Goal: Task Accomplishment & Management: Manage account settings

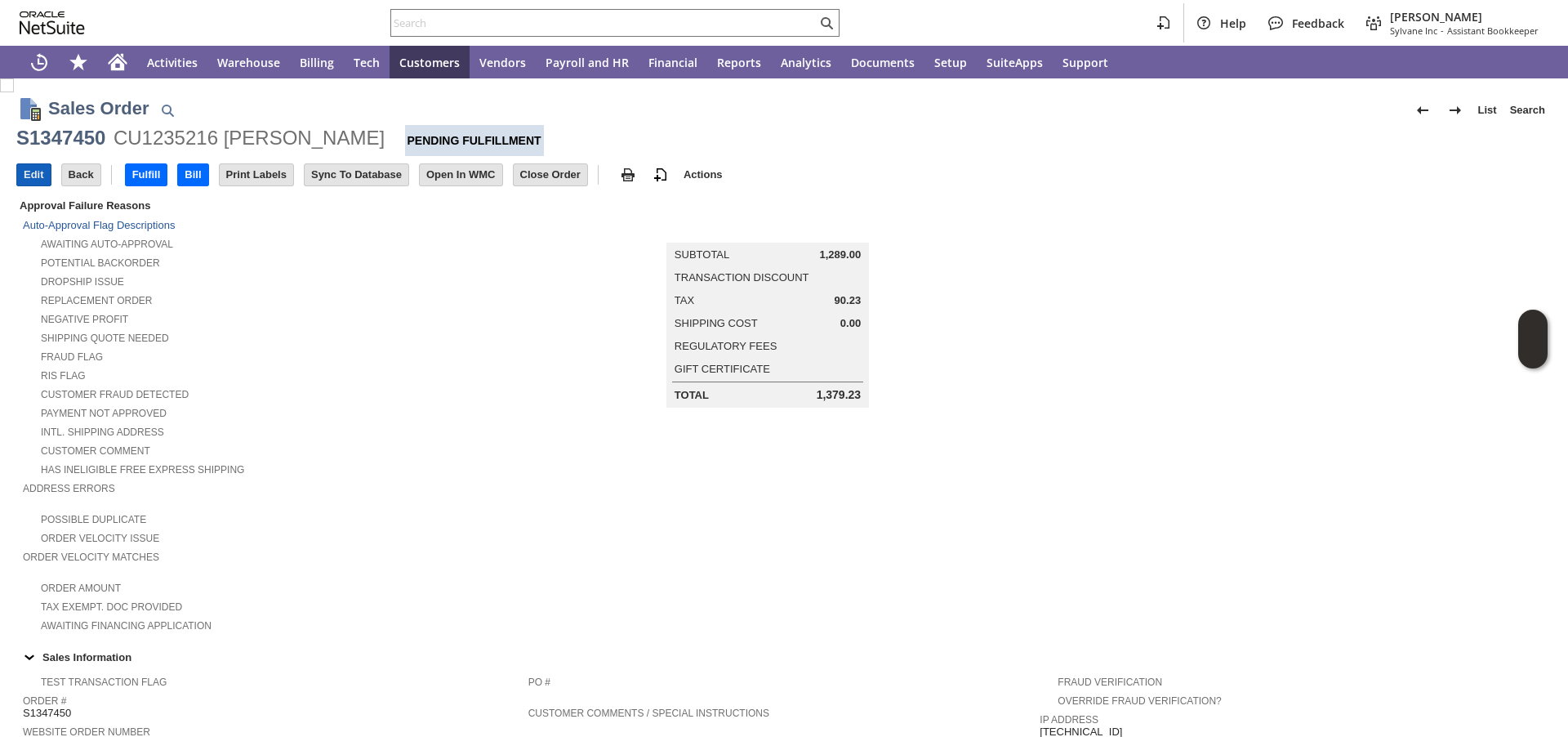
click at [36, 174] on input "Edit" at bounding box center [34, 175] width 33 height 22
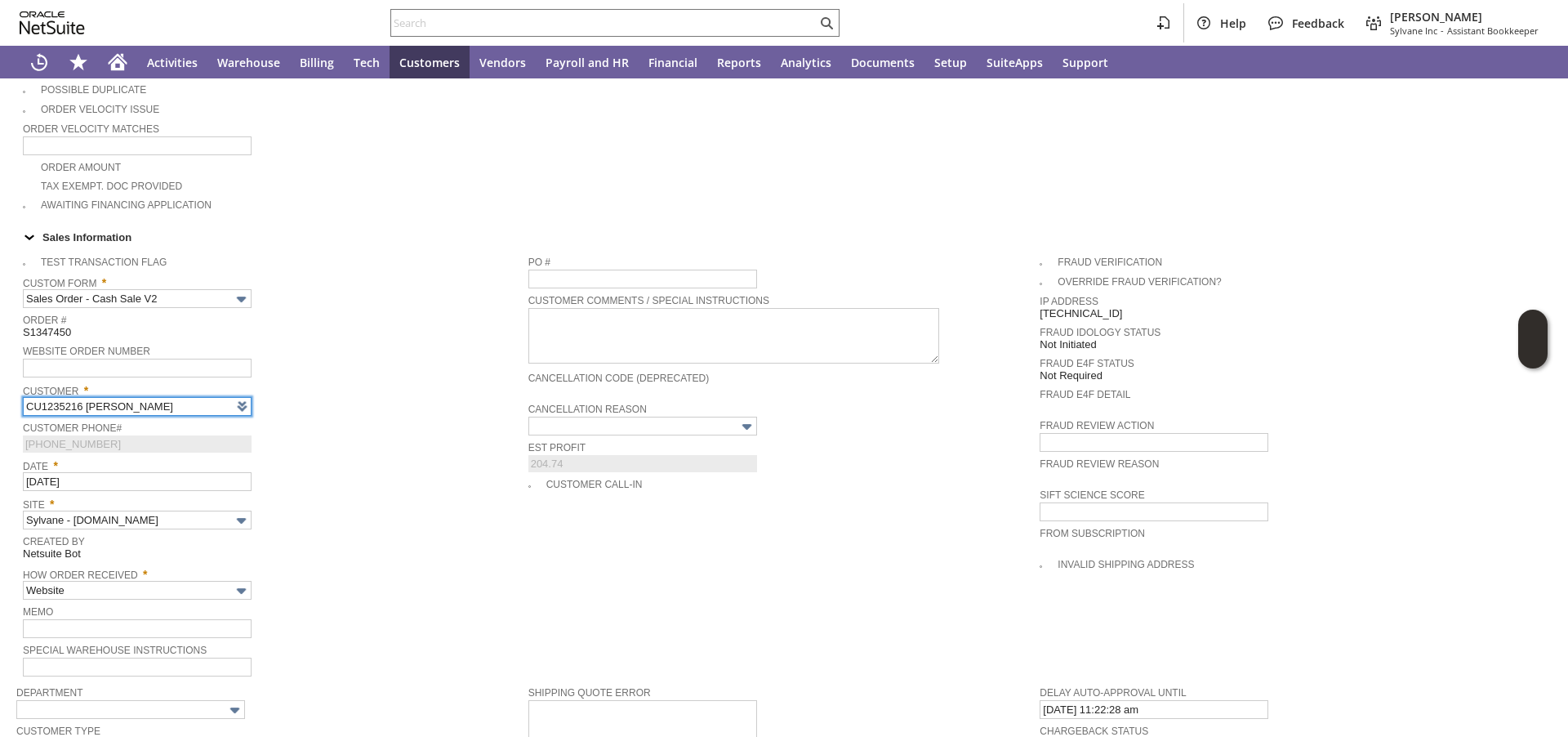
type input "Intelligent Recommendations ⁰"
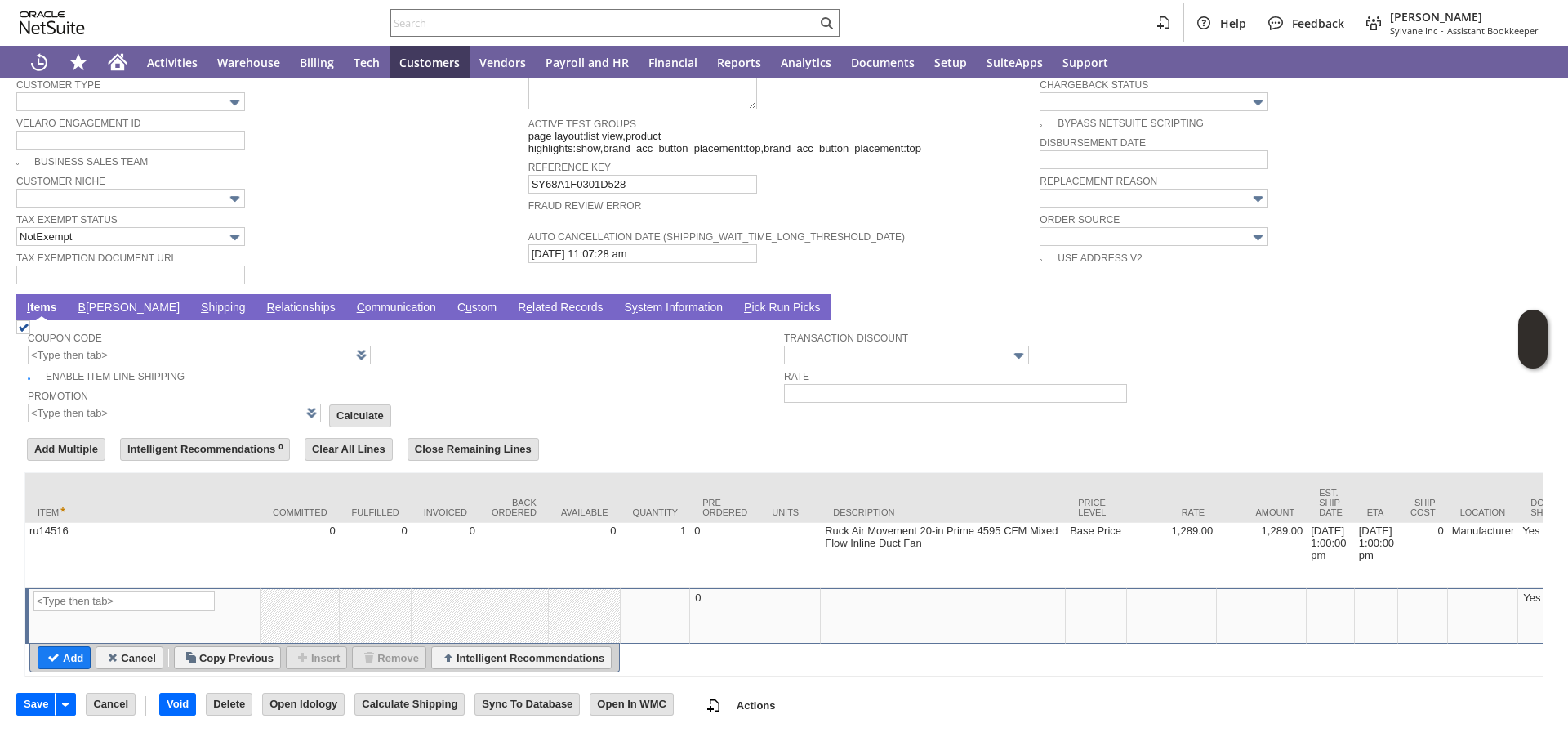
click at [197, 301] on link "S hipping" at bounding box center [223, 308] width 53 height 16
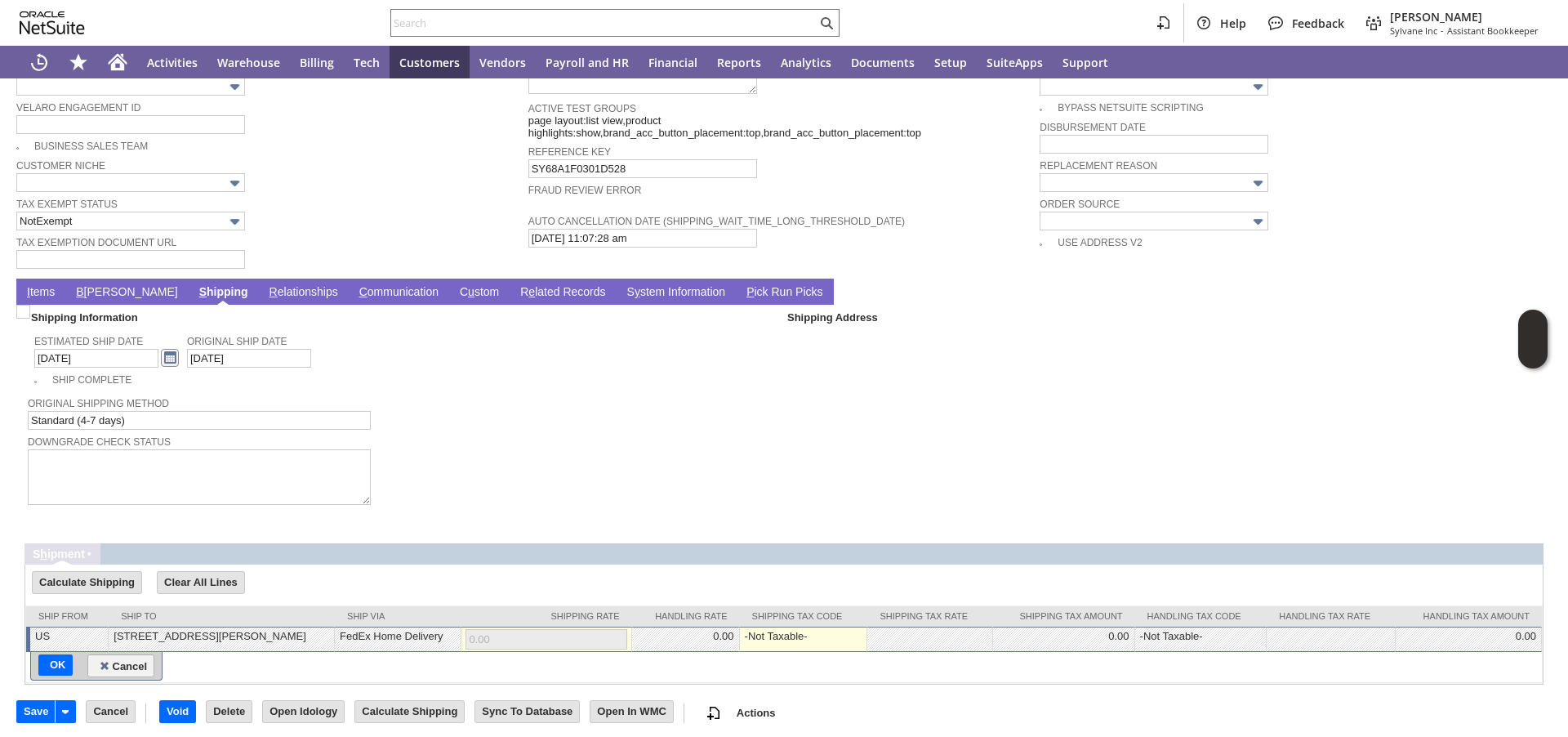
click at [161, 365] on link at bounding box center [170, 358] width 18 height 18
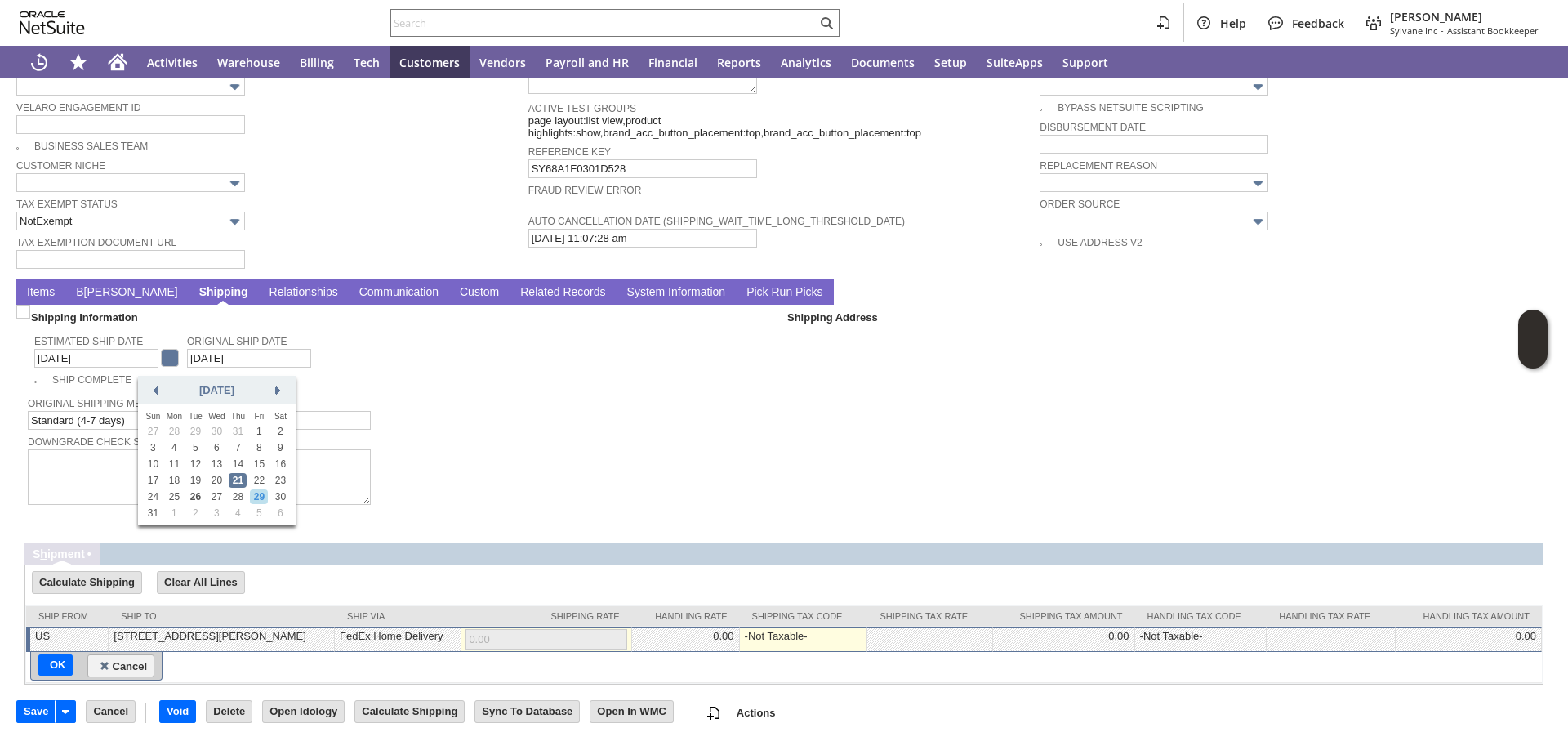
click at [262, 499] on link "29" at bounding box center [259, 497] width 18 height 15
type input "8/29/2025"
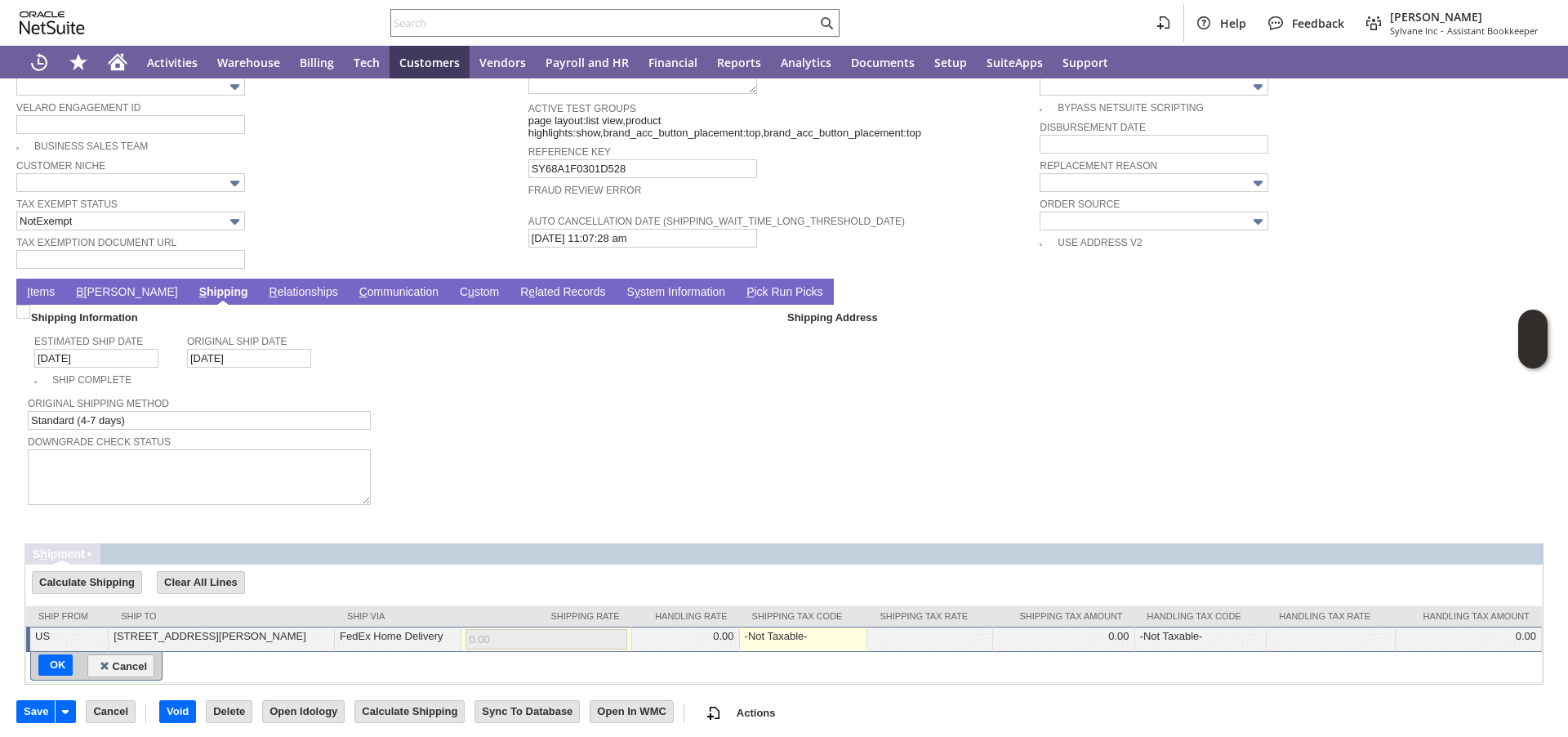
click at [47, 301] on link "I tems" at bounding box center [41, 292] width 36 height 16
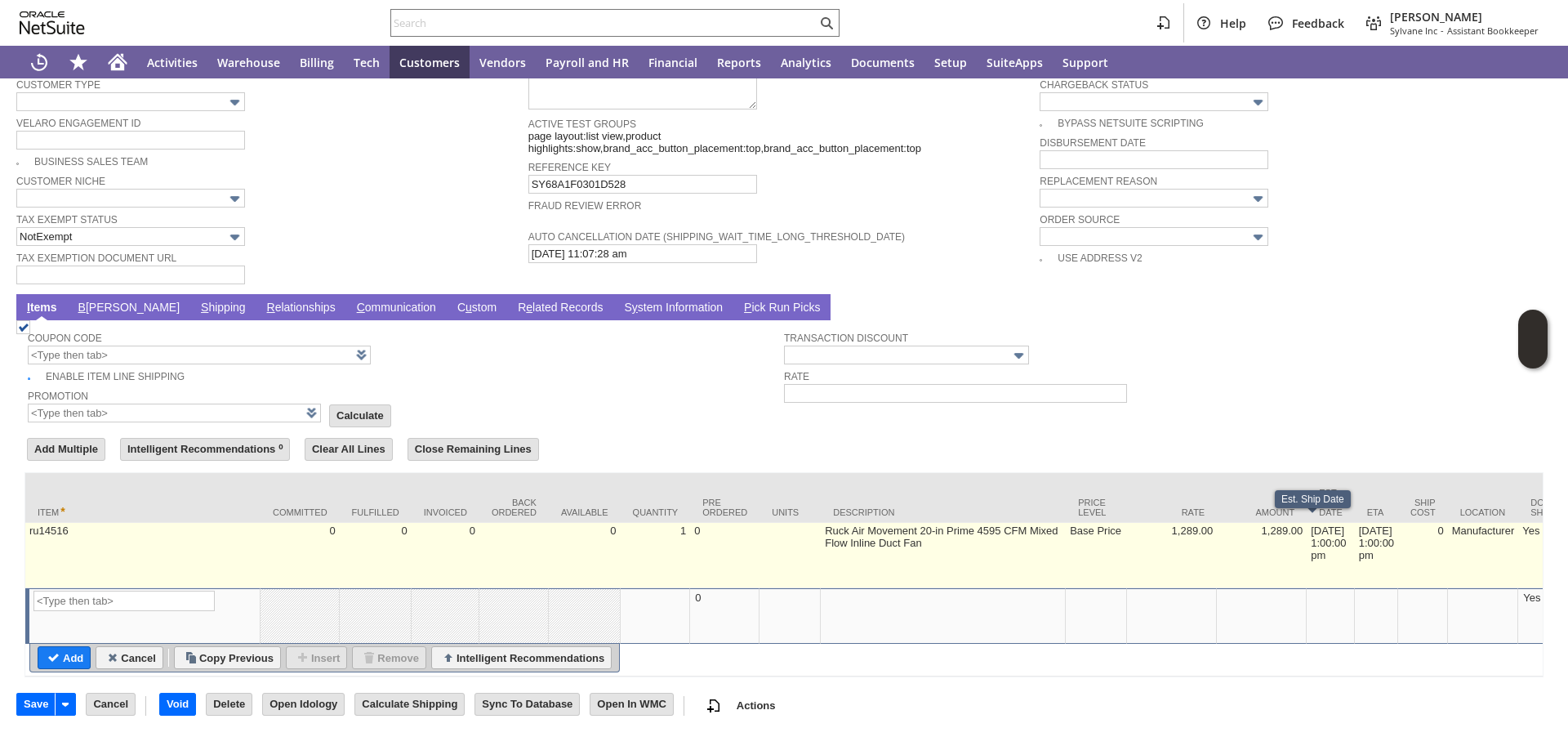
click at [1309, 529] on td "8/21/2025 1:00:00 pm" at bounding box center [1330, 555] width 48 height 66
type input "8/21/2025 1:00:00 pm"
type input "ru14516"
type input "OK"
type input "Make Copy"
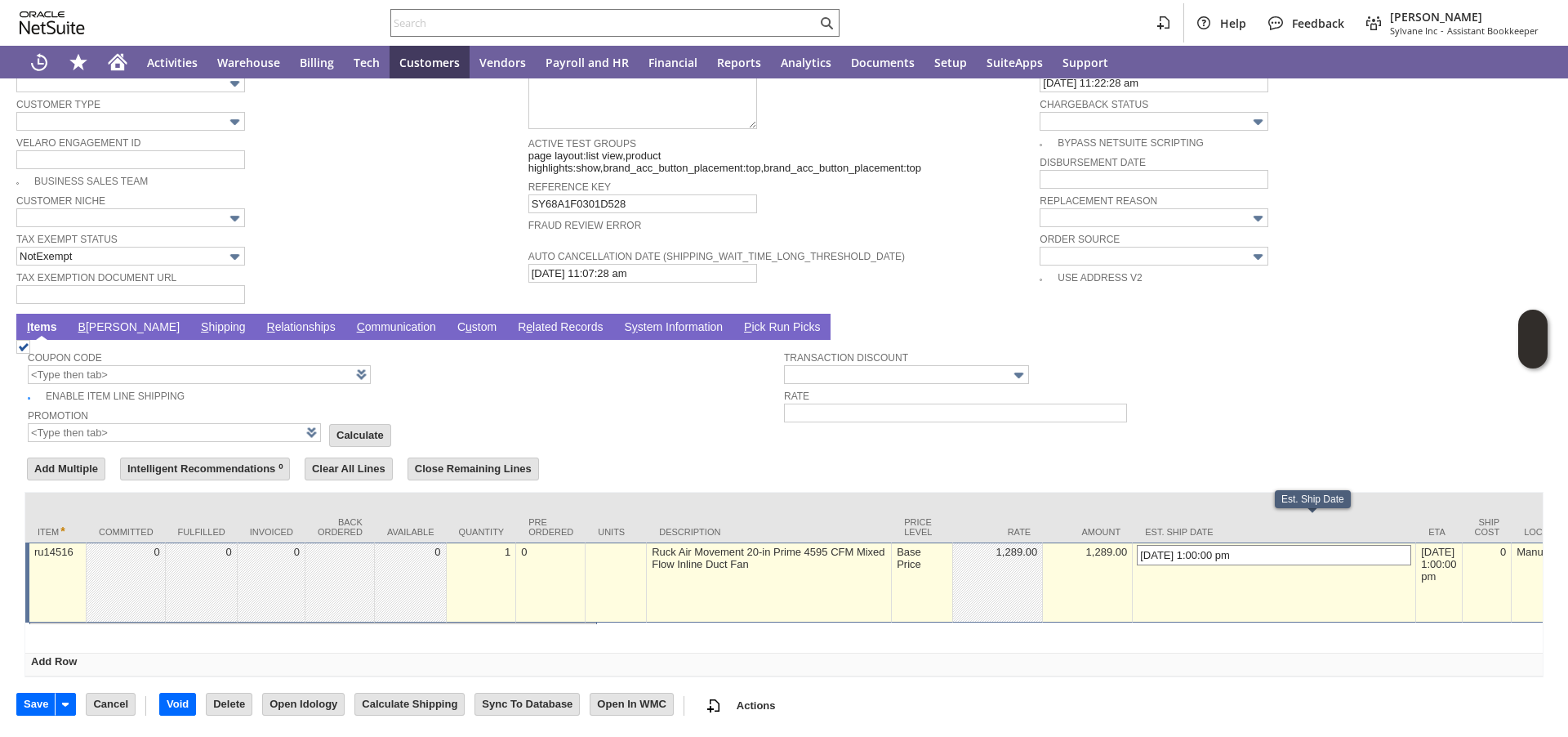
scroll to position [1070, 0]
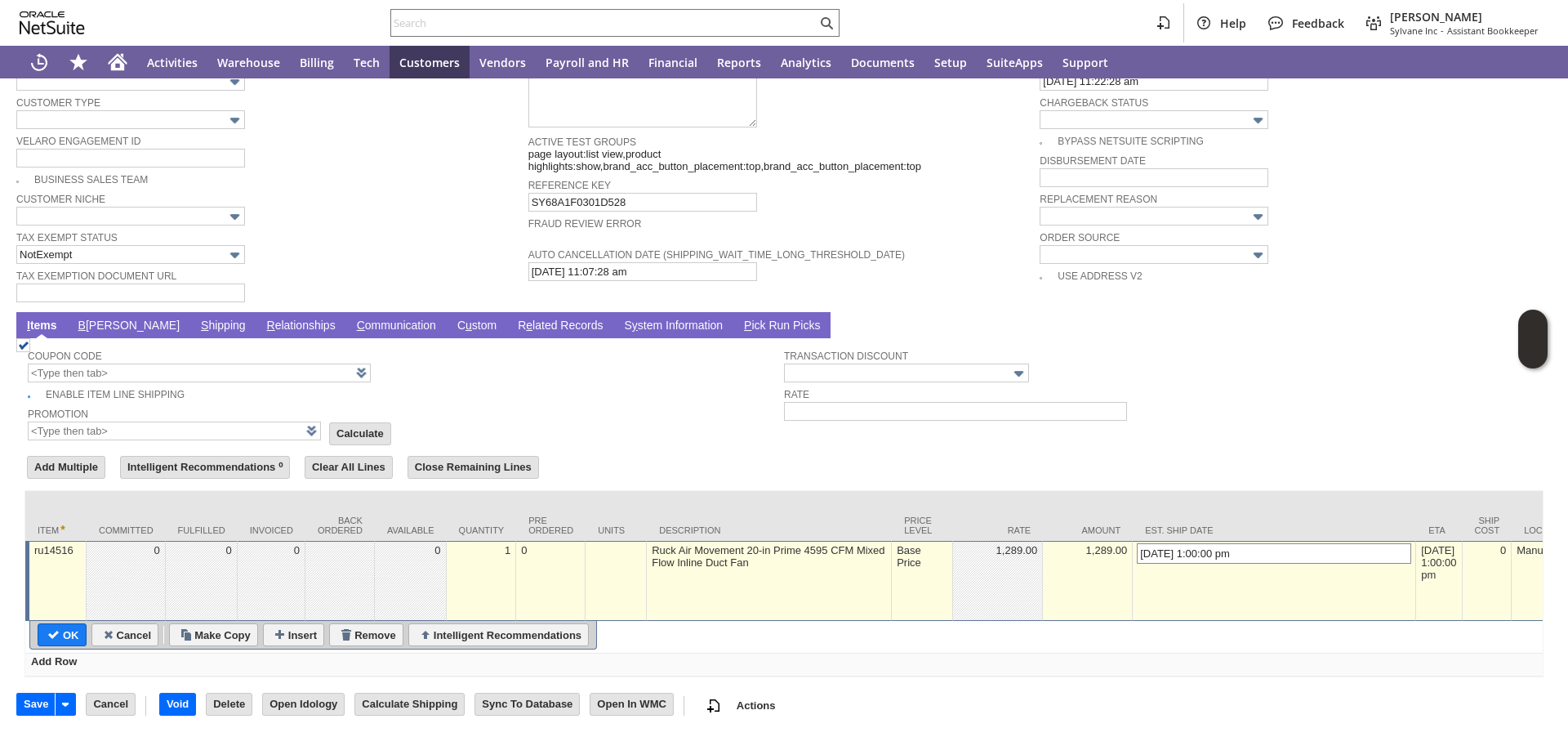
click at [1137, 551] on input "8/21/2025 1:00:00 pm" at bounding box center [1274, 553] width 274 height 21
type input "8/29/2025 1:00:00 pm"
type input "Add"
type input "Copy Previous"
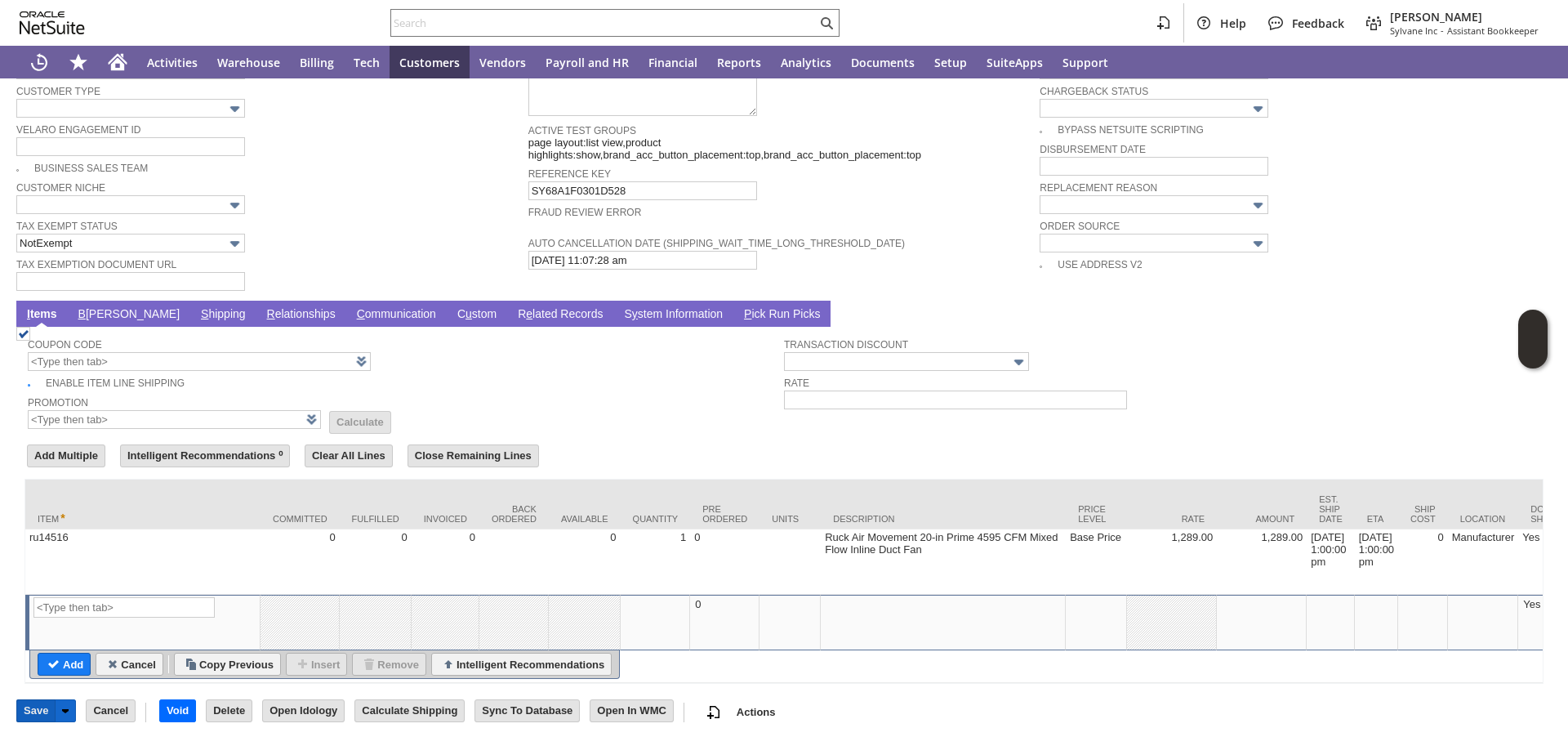
click at [34, 721] on input "Save" at bounding box center [36, 711] width 37 height 22
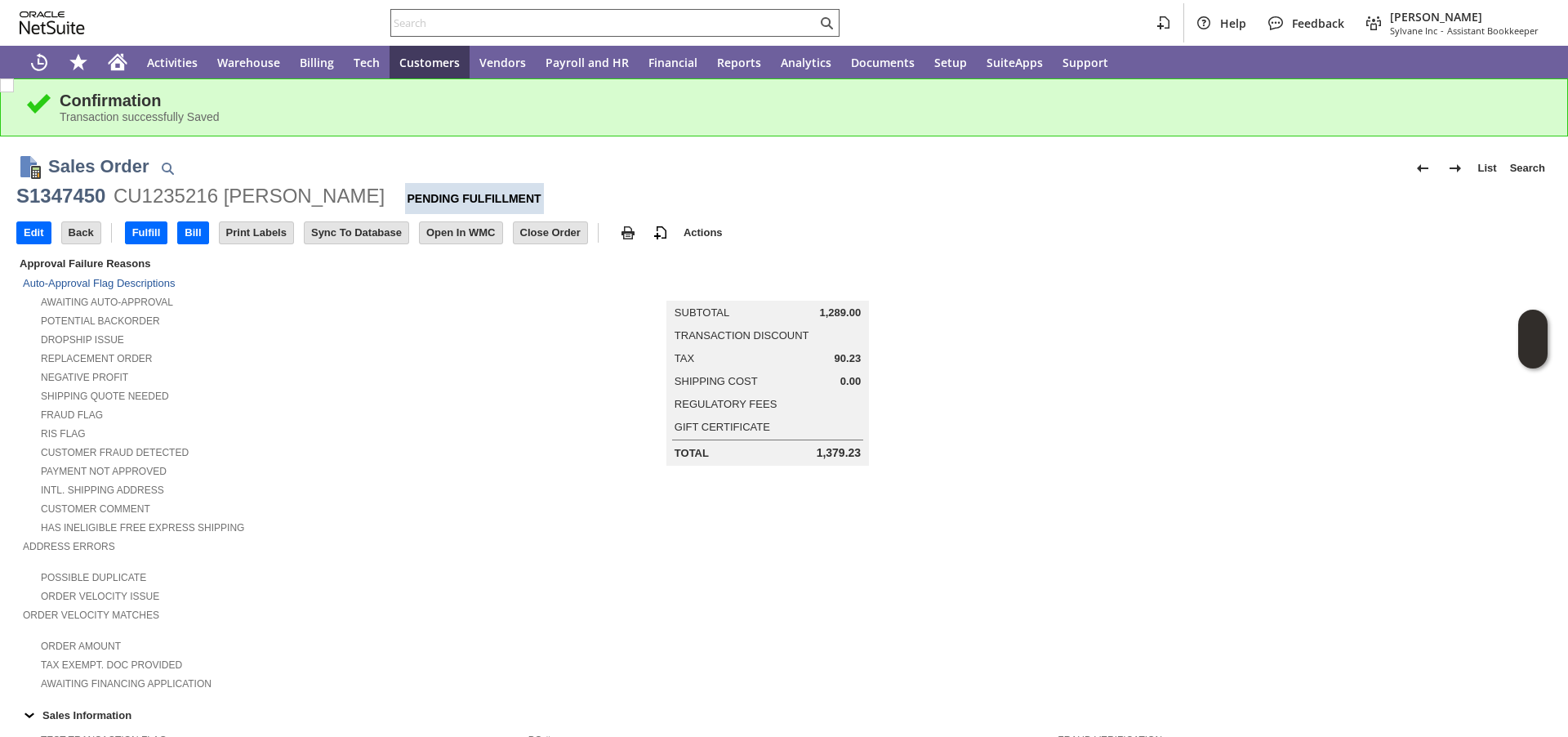
click at [411, 25] on input "text" at bounding box center [604, 23] width 425 height 20
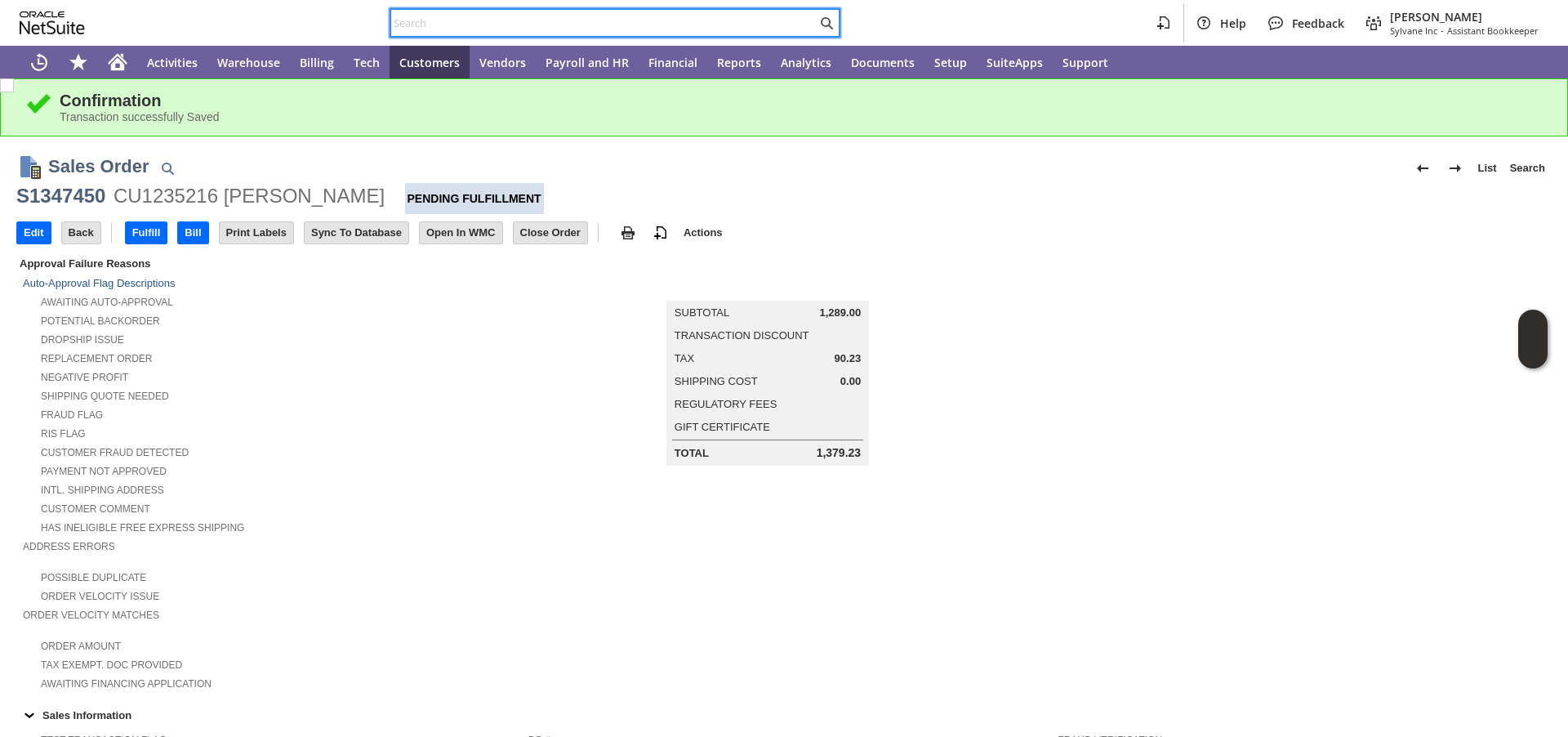
paste input "P218986"
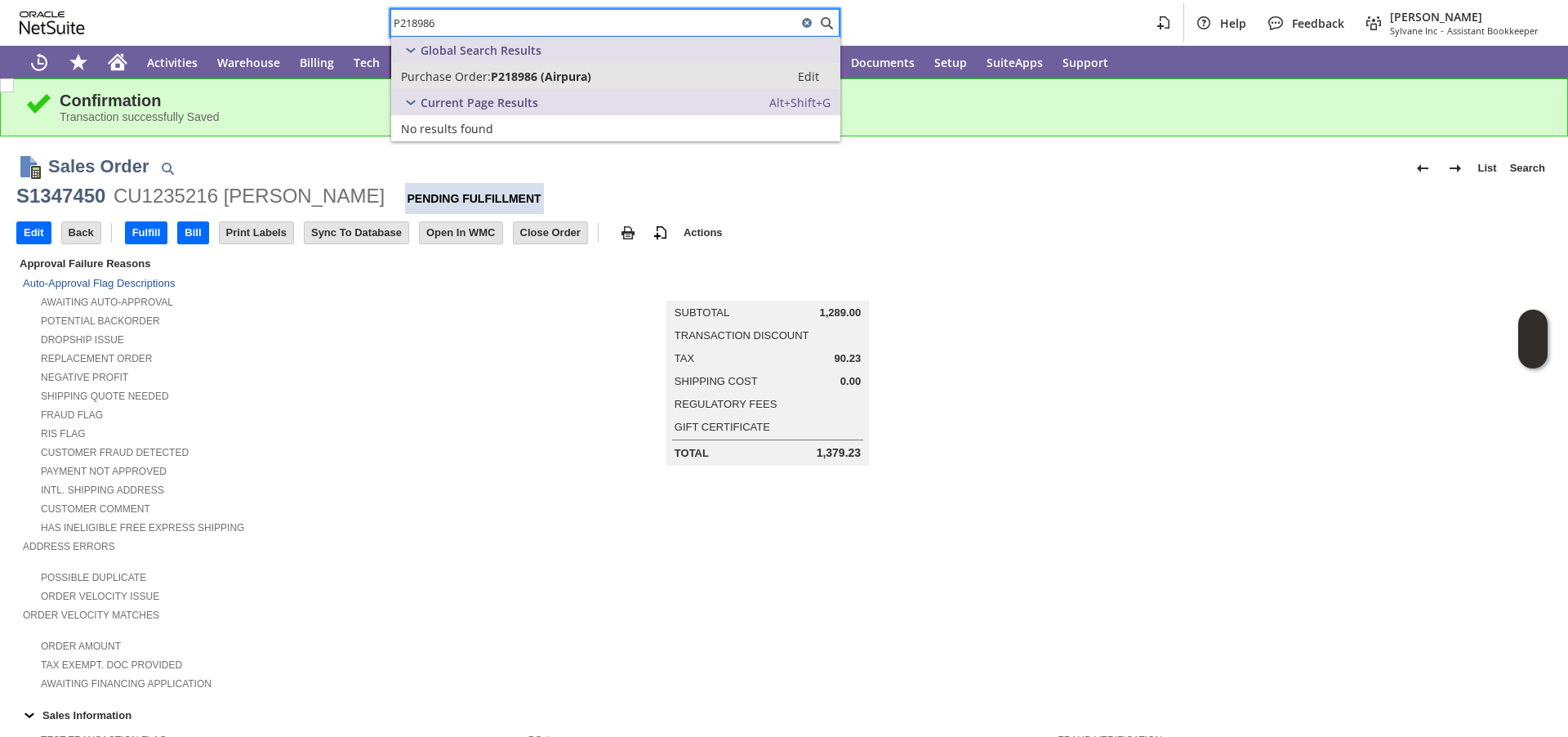
type input "P218986"
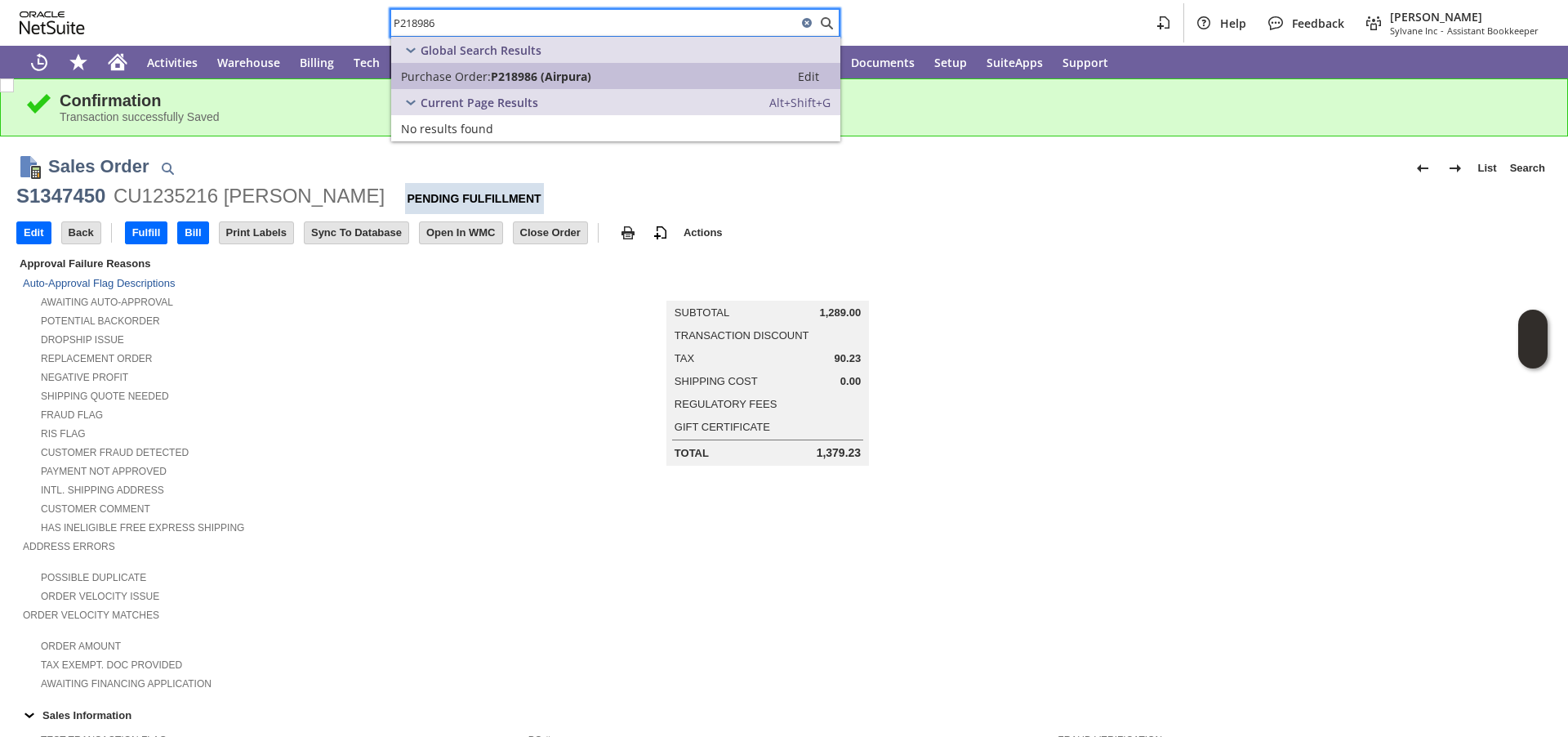
click at [417, 81] on span "Purchase Order:" at bounding box center [446, 76] width 90 height 16
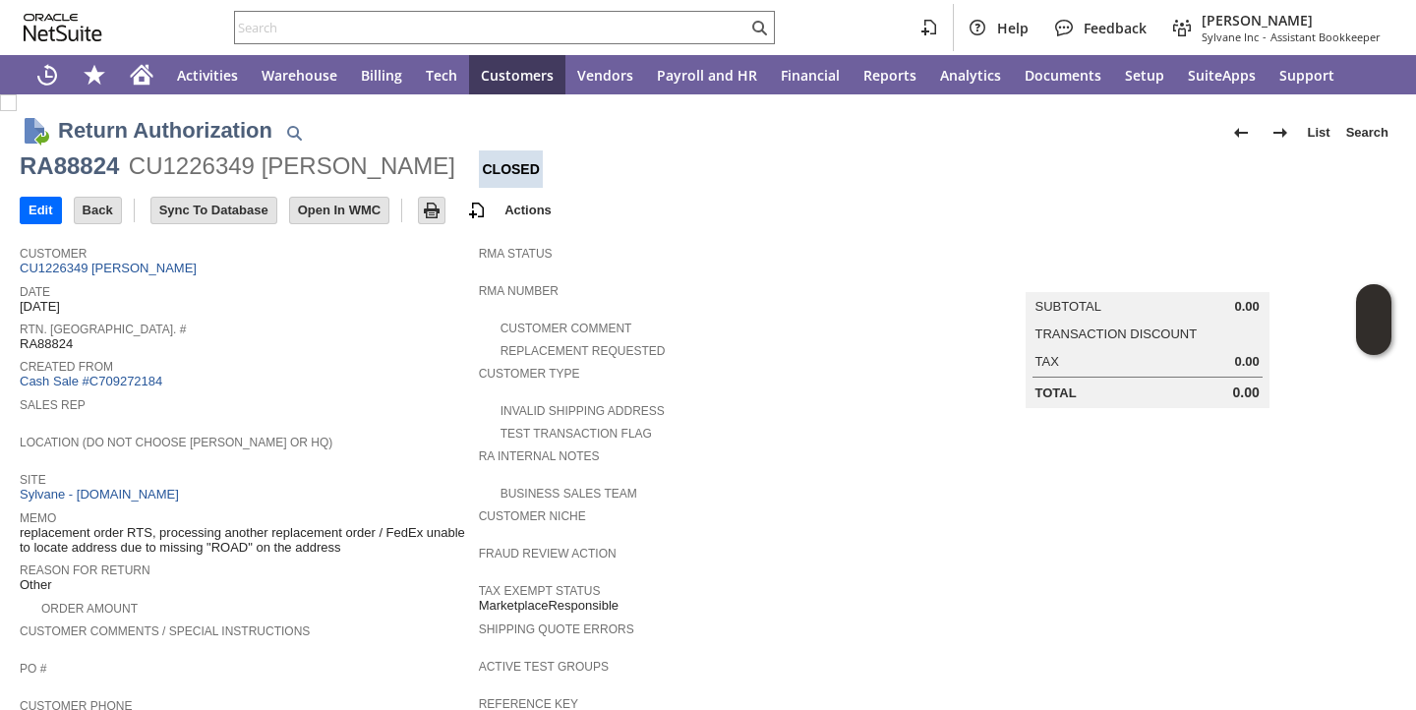
click at [342, 411] on div "Sales Rep" at bounding box center [244, 409] width 449 height 35
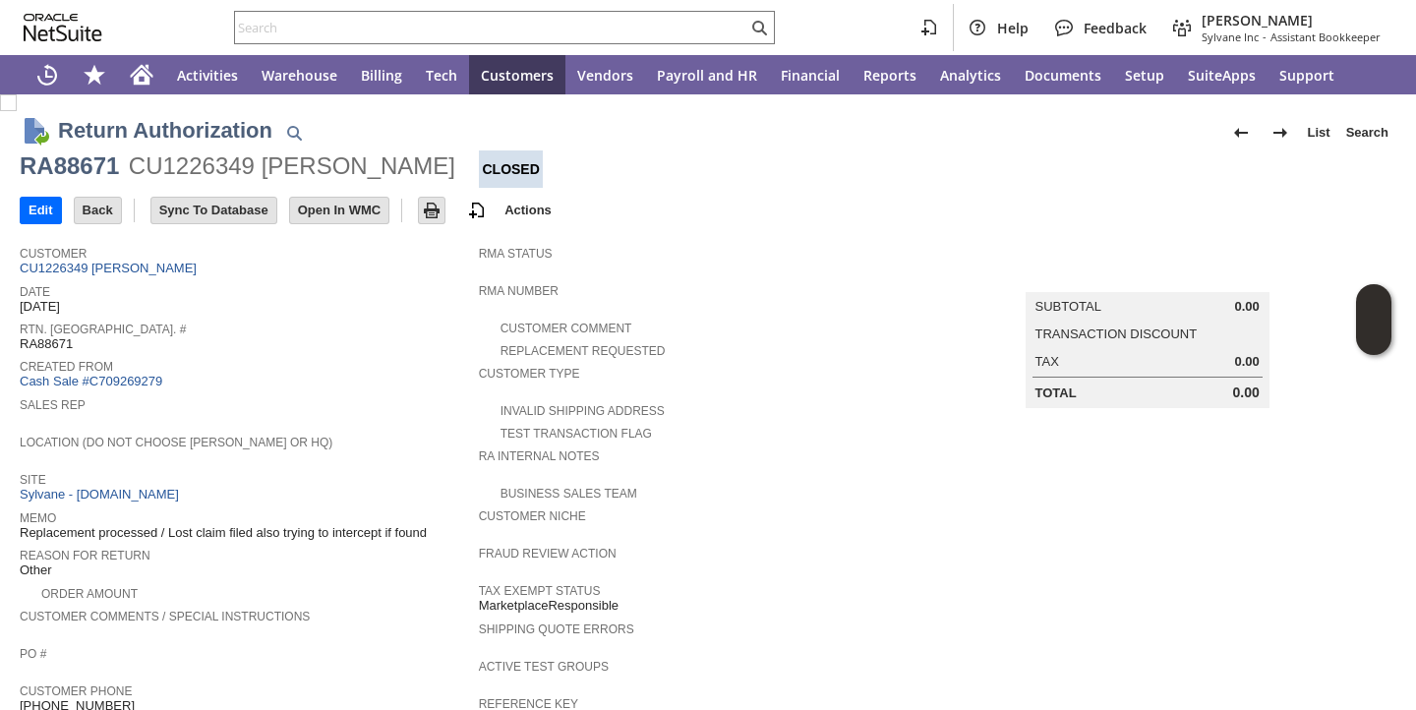
click at [385, 392] on span "Sales Rep" at bounding box center [244, 402] width 449 height 20
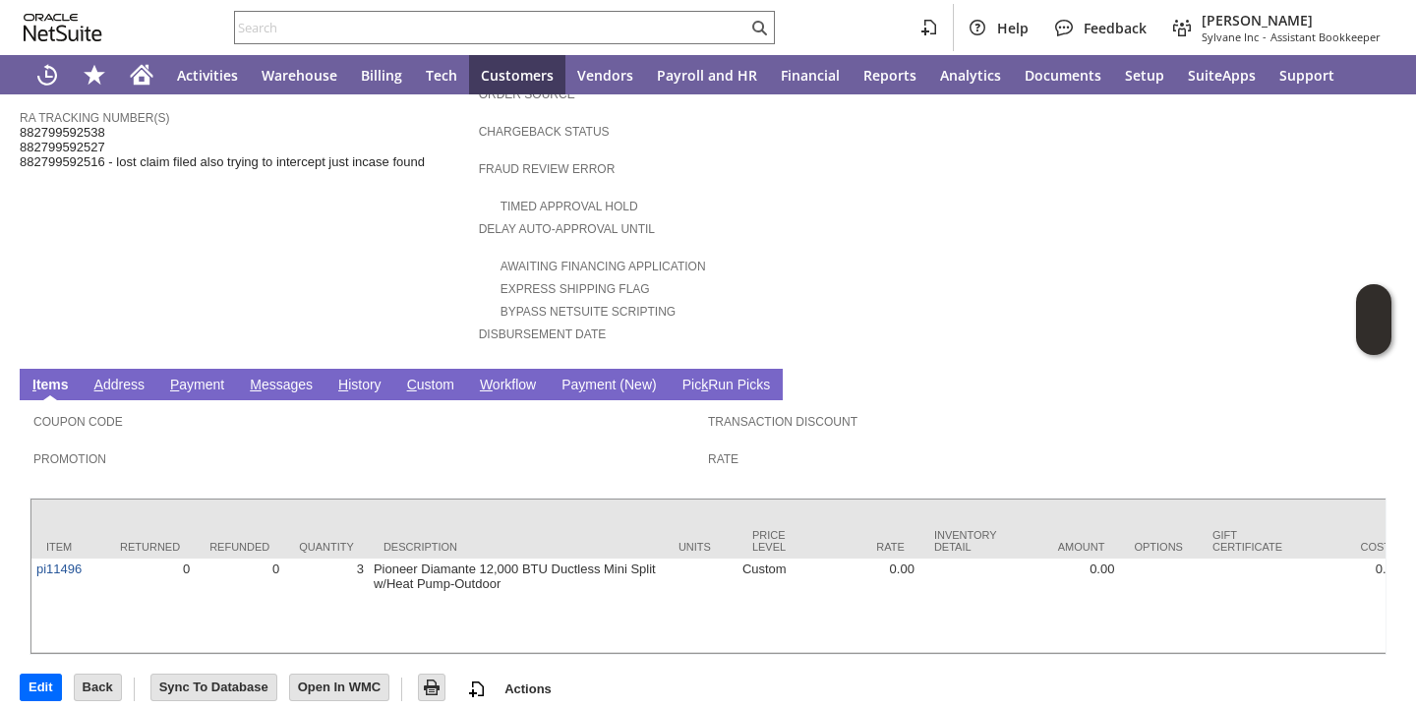
scroll to position [741, 0]
